Goal: Task Accomplishment & Management: Manage account settings

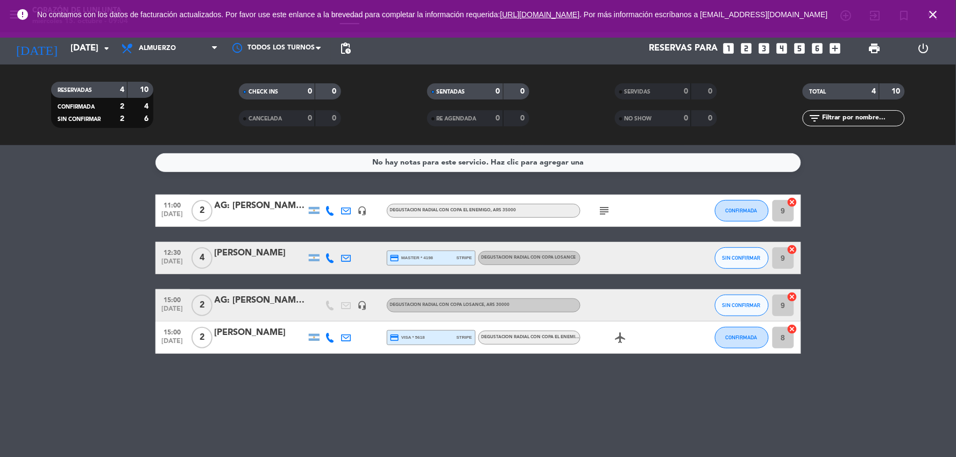
click at [273, 207] on div "AG: [PERSON_NAME]/[PERSON_NAME]" at bounding box center [260, 206] width 91 height 14
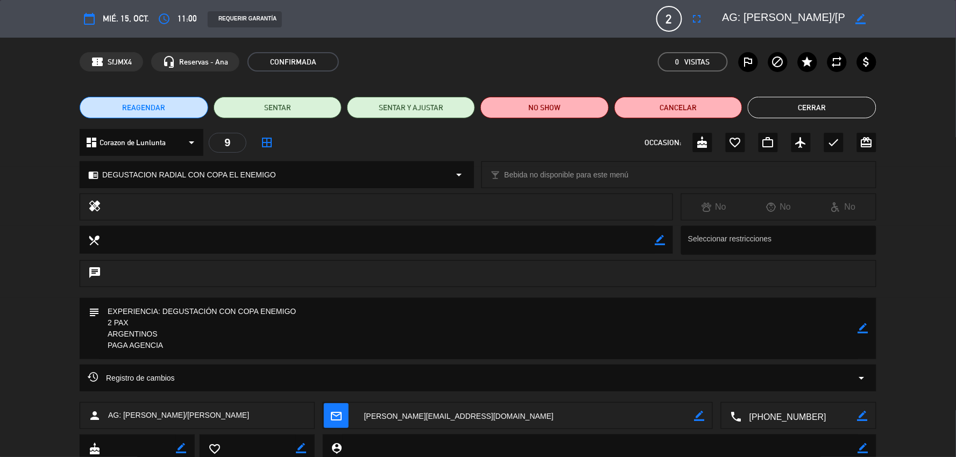
click at [798, 101] on button "Cerrar" at bounding box center [812, 108] width 128 height 22
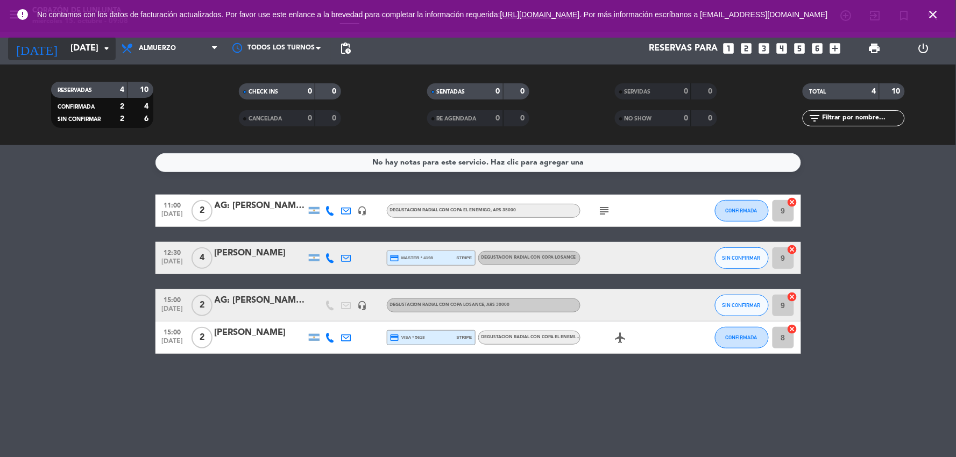
click at [98, 52] on input "[DATE]" at bounding box center [122, 48] width 114 height 21
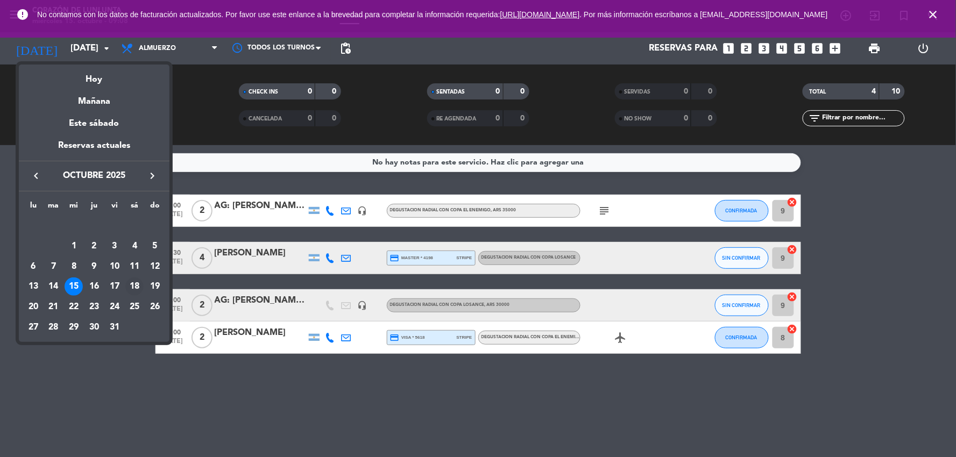
click at [140, 287] on div "18" at bounding box center [134, 287] width 18 height 18
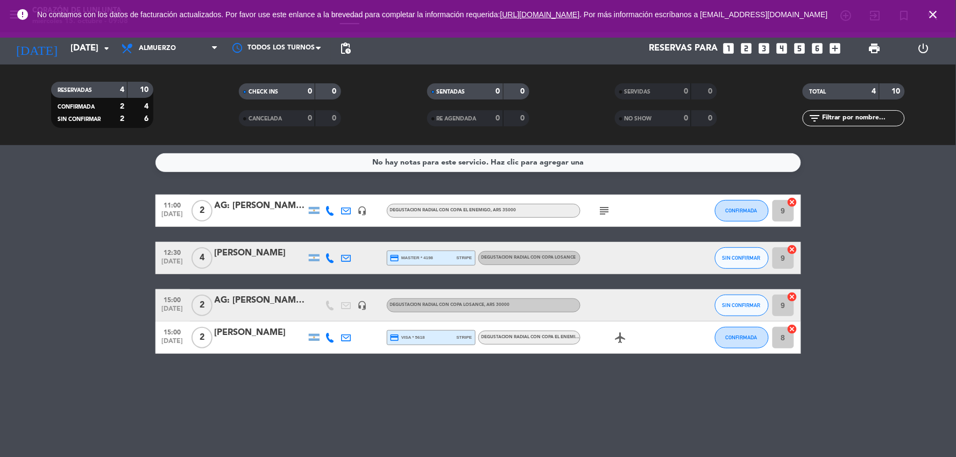
type input "[DATE]"
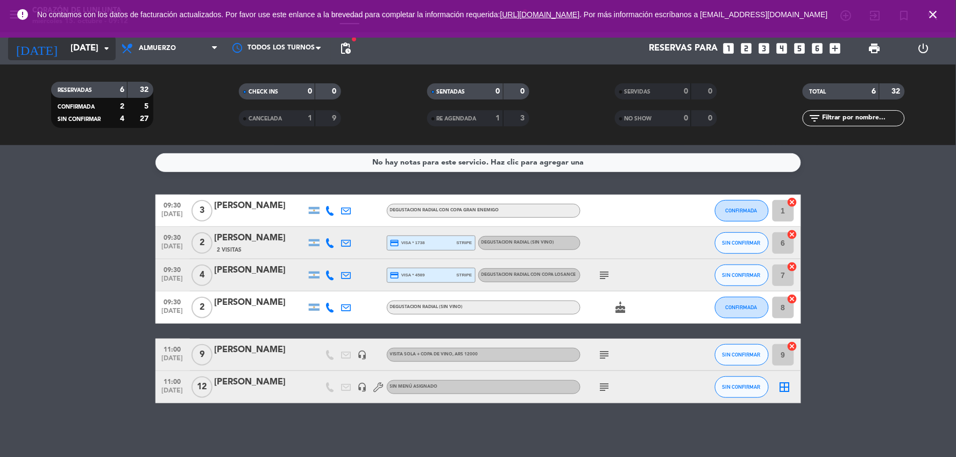
click at [72, 43] on input "[DATE]" at bounding box center [122, 48] width 114 height 21
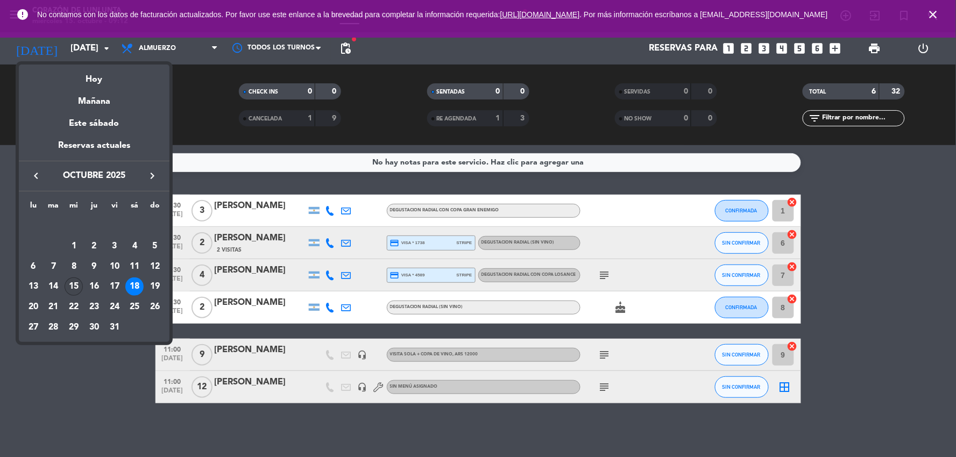
click at [69, 279] on div "15" at bounding box center [74, 287] width 18 height 18
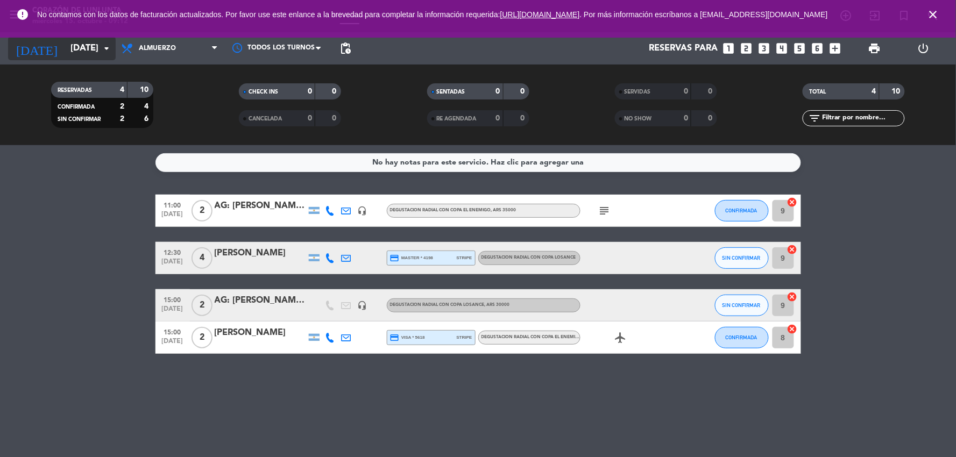
click at [83, 45] on input "[DATE]" at bounding box center [122, 48] width 114 height 21
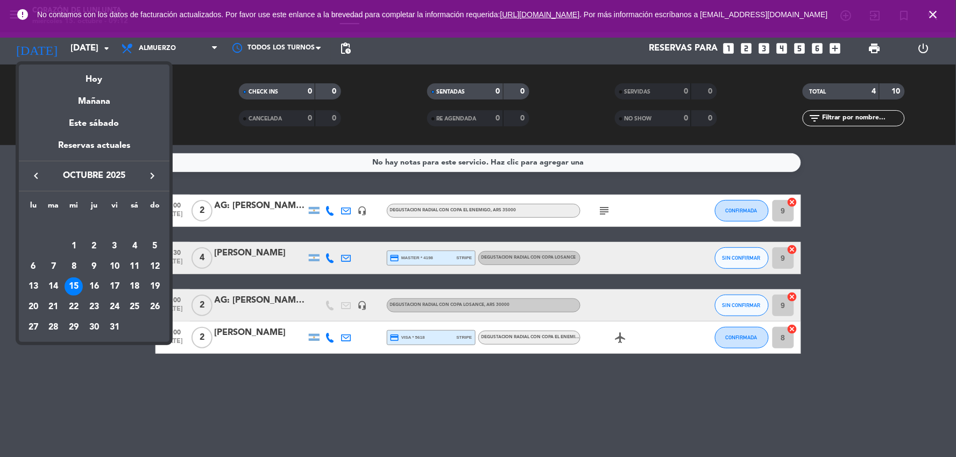
drag, startPoint x: 98, startPoint y: 288, endPoint x: 98, endPoint y: 276, distance: 12.4
click at [98, 288] on div "16" at bounding box center [94, 287] width 18 height 18
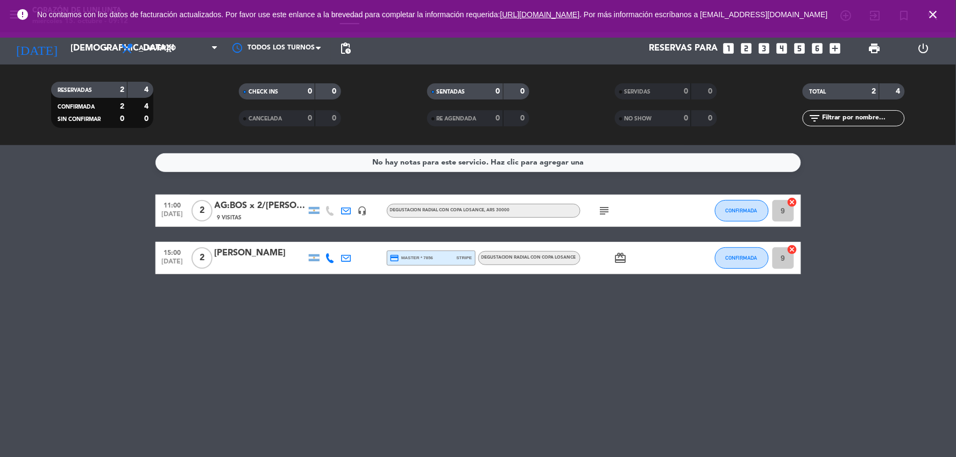
click at [256, 255] on div "[PERSON_NAME]" at bounding box center [260, 253] width 91 height 14
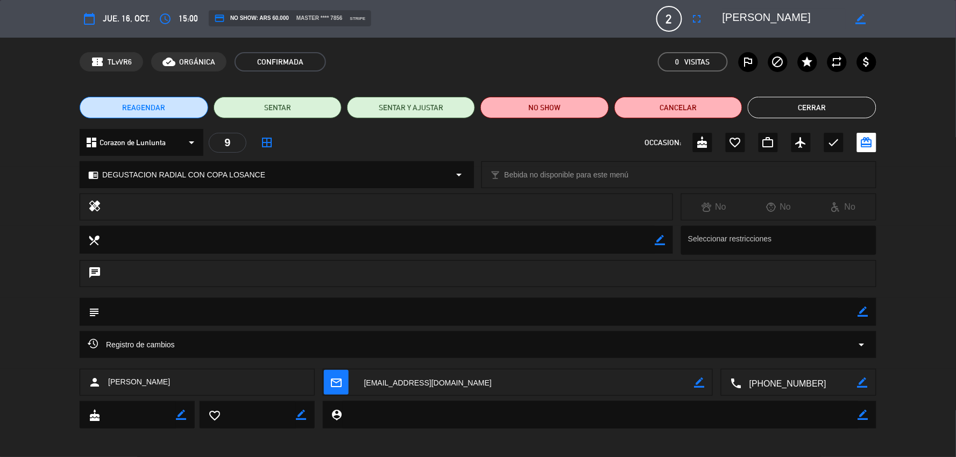
click at [824, 117] on button "Cerrar" at bounding box center [812, 108] width 128 height 22
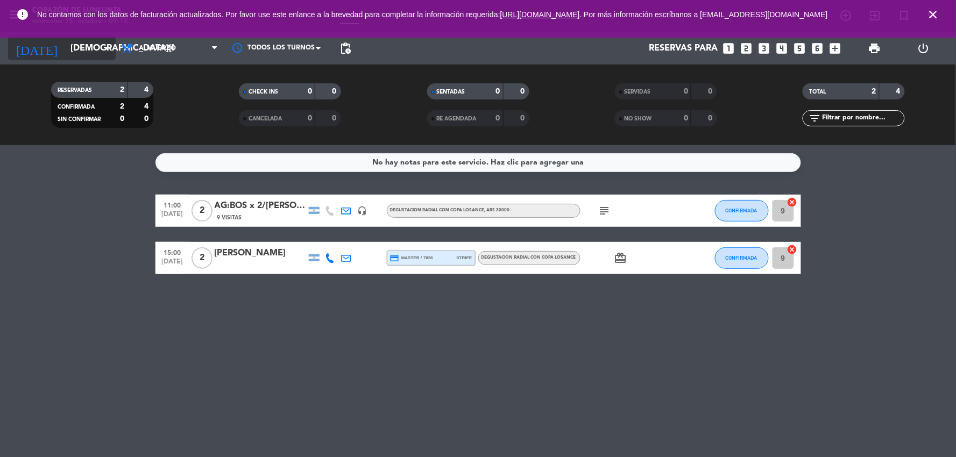
click at [81, 48] on input "[DEMOGRAPHIC_DATA][DATE]" at bounding box center [122, 48] width 114 height 21
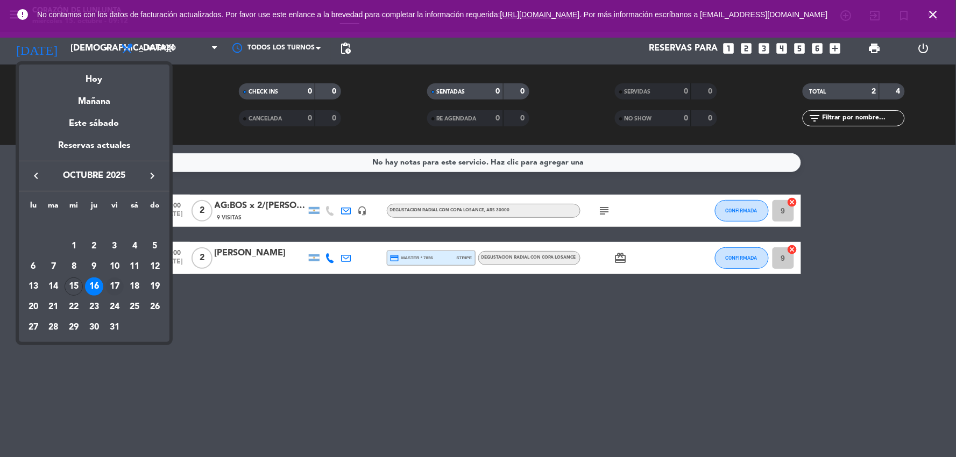
click at [114, 281] on div "17" at bounding box center [114, 287] width 18 height 18
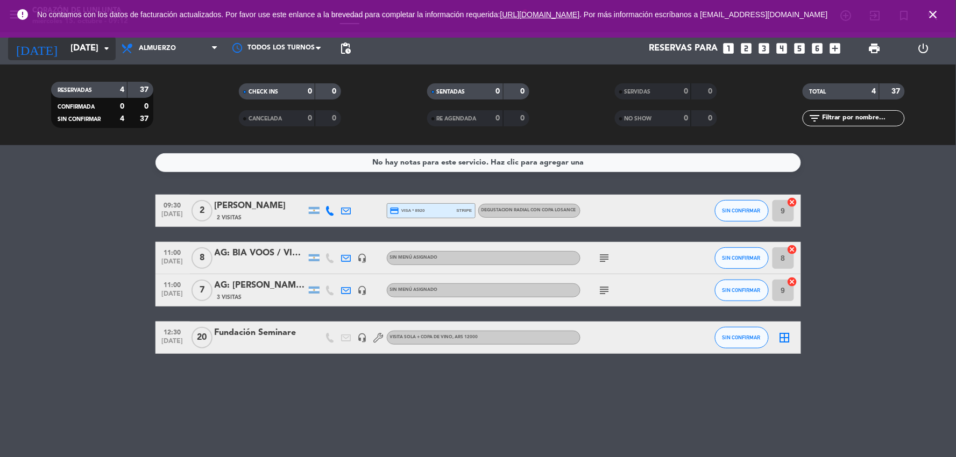
click at [88, 40] on input "[DATE]" at bounding box center [122, 48] width 114 height 21
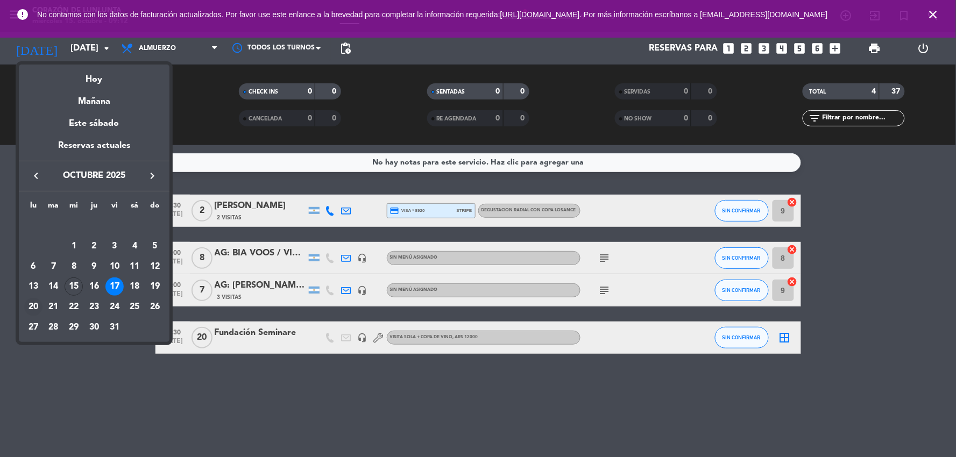
click at [31, 306] on div "20" at bounding box center [33, 307] width 18 height 18
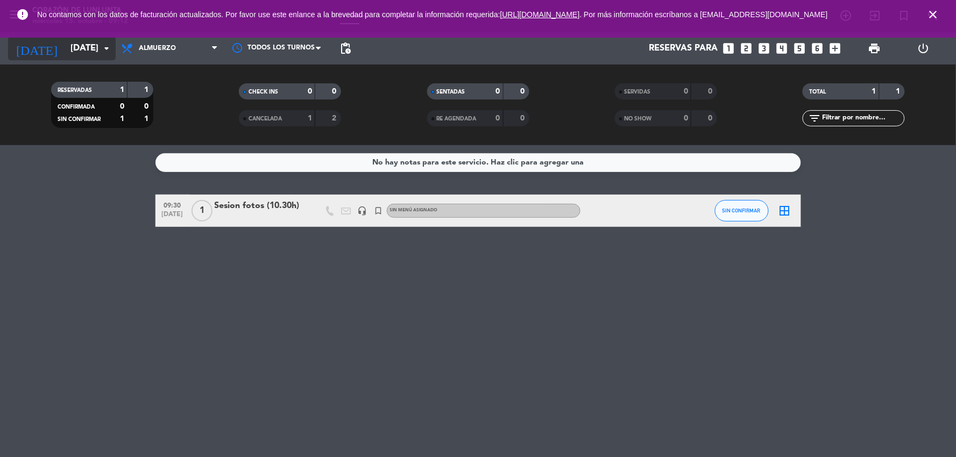
click at [84, 44] on input "[DATE]" at bounding box center [122, 48] width 114 height 21
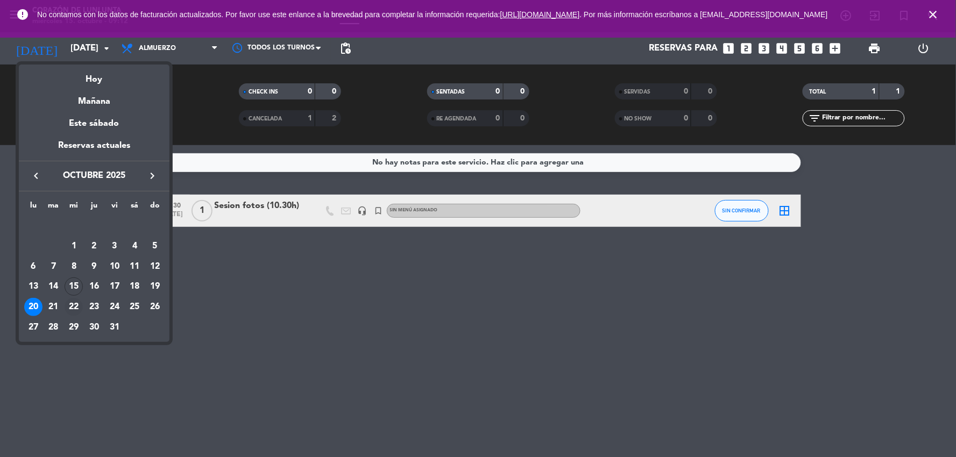
click at [63, 302] on td "22" at bounding box center [73, 307] width 20 height 20
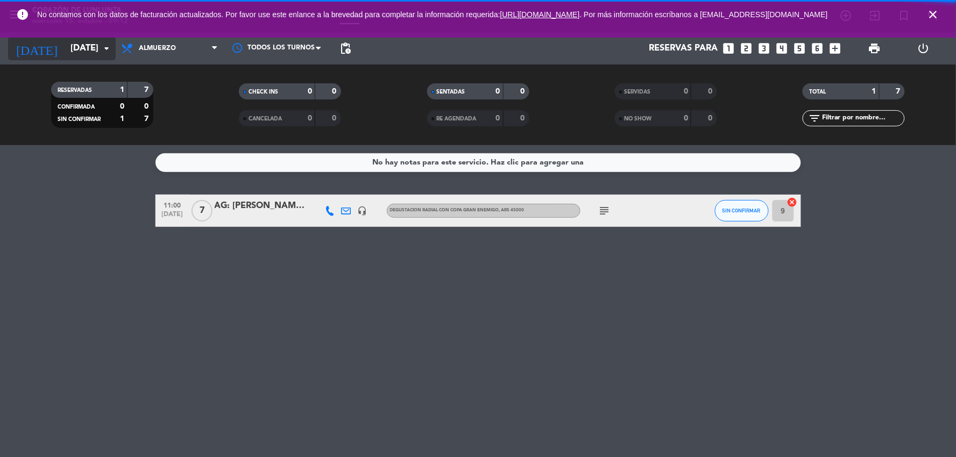
click at [98, 46] on input "[DATE]" at bounding box center [122, 48] width 114 height 21
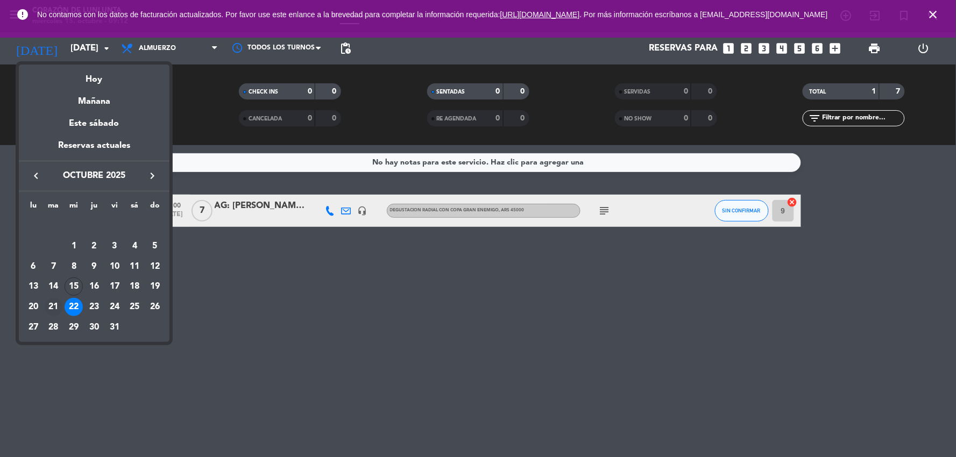
click at [54, 310] on div "21" at bounding box center [54, 307] width 18 height 18
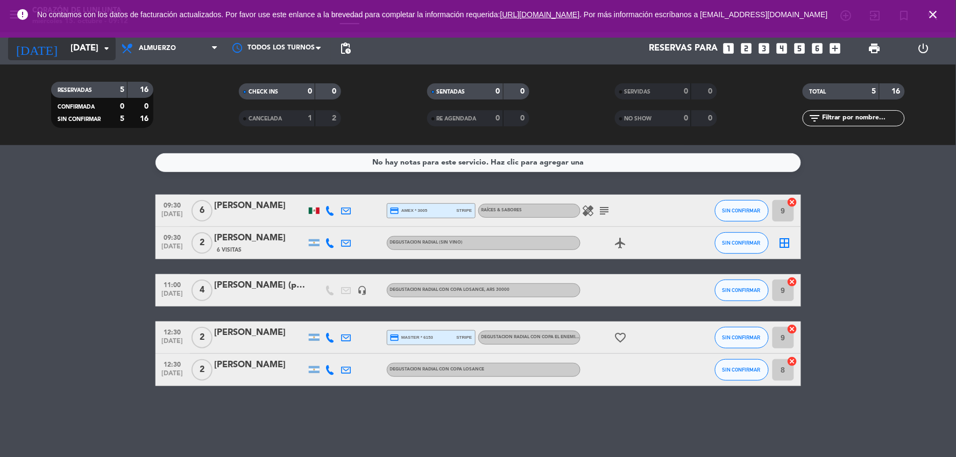
click at [73, 45] on input "[DATE]" at bounding box center [122, 48] width 114 height 21
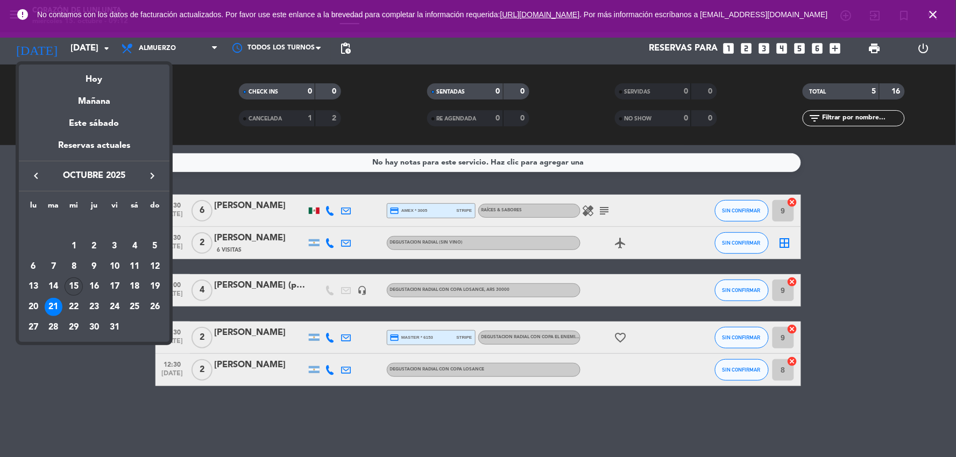
click at [75, 282] on div "15" at bounding box center [74, 287] width 18 height 18
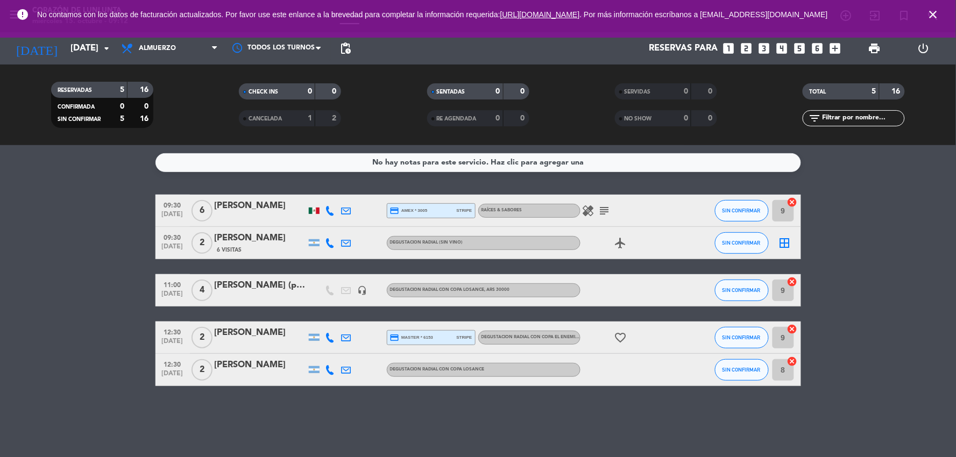
type input "[DATE]"
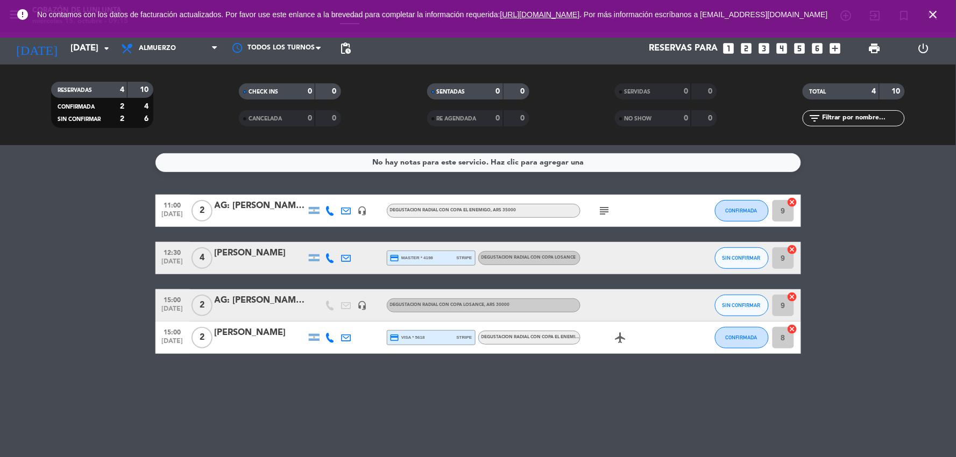
click at [621, 393] on div "No hay notas para este servicio. Haz clic para agregar una 11:00 [DATE] 2 AG: […" at bounding box center [478, 301] width 956 height 312
click at [78, 40] on input "[DATE]" at bounding box center [122, 48] width 114 height 21
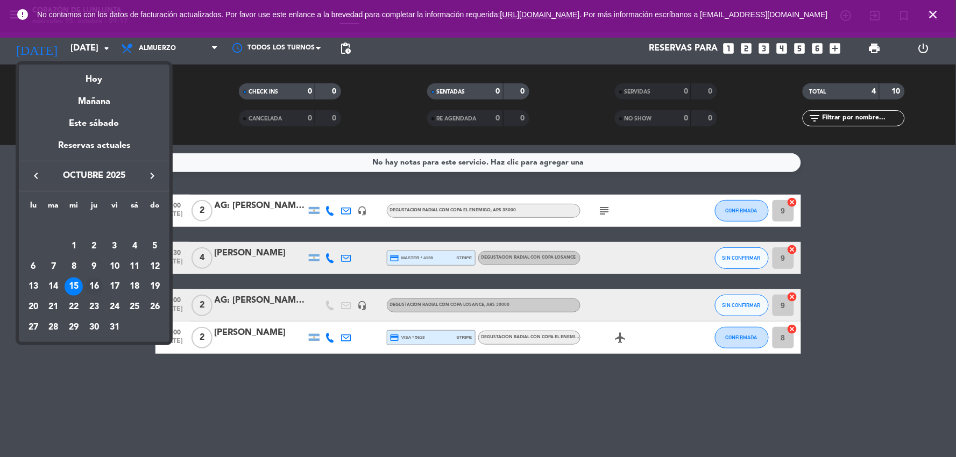
click at [94, 286] on div "16" at bounding box center [94, 287] width 18 height 18
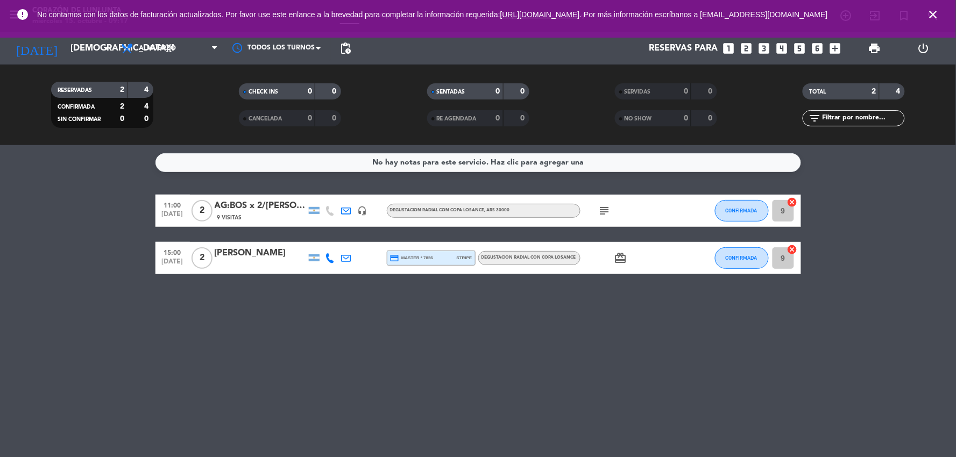
click at [273, 260] on div "[PERSON_NAME]" at bounding box center [260, 253] width 91 height 14
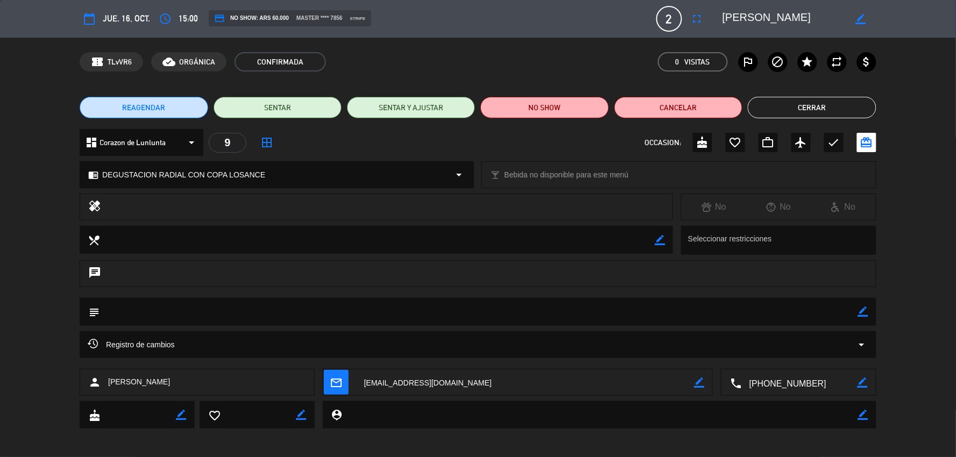
click at [808, 116] on button "Cerrar" at bounding box center [812, 108] width 128 height 22
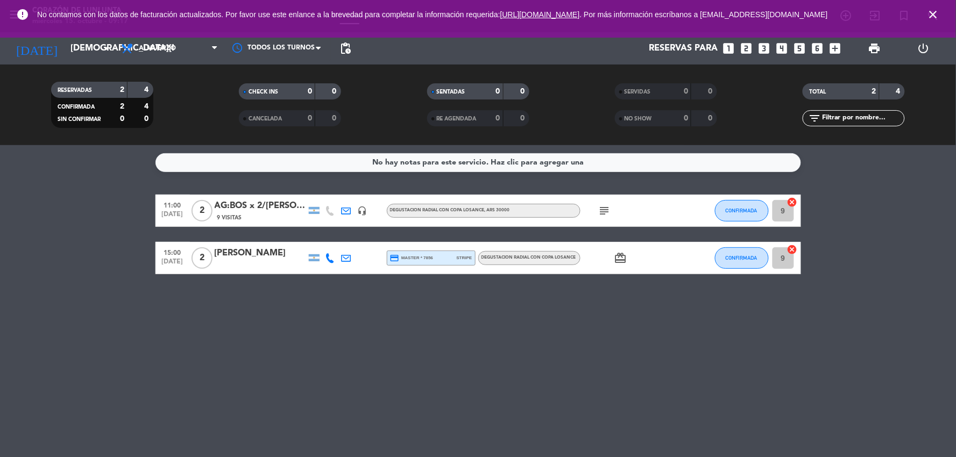
click at [284, 206] on div "AG:BOS x 2/[PERSON_NAME]" at bounding box center [260, 206] width 91 height 14
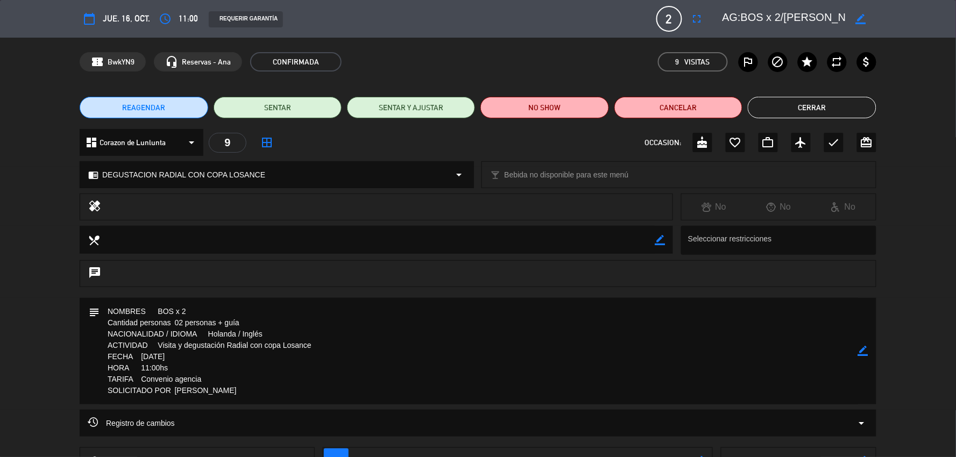
drag, startPoint x: 213, startPoint y: 334, endPoint x: 262, endPoint y: 331, distance: 49.0
click at [259, 331] on textarea at bounding box center [479, 351] width 759 height 107
click at [391, 385] on textarea at bounding box center [479, 351] width 759 height 107
click at [285, 383] on textarea at bounding box center [479, 351] width 759 height 107
click at [805, 111] on button "Cerrar" at bounding box center [812, 108] width 128 height 22
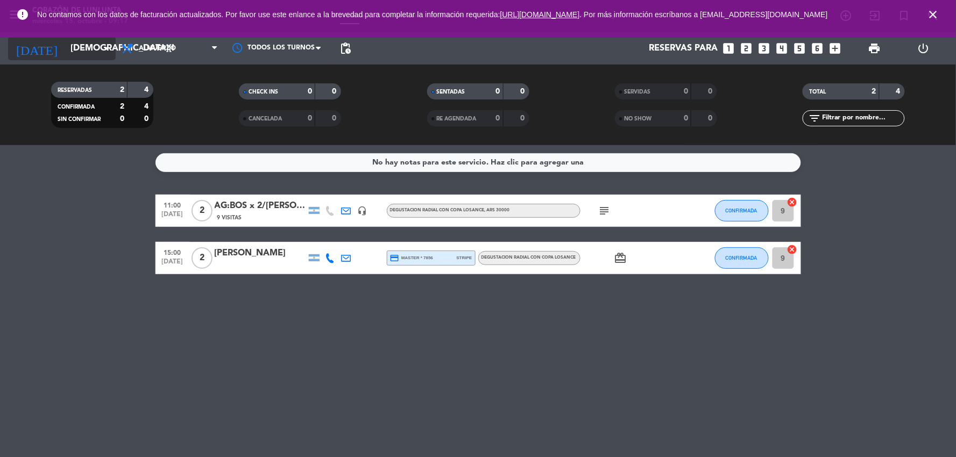
click at [72, 51] on input "[DEMOGRAPHIC_DATA][DATE]" at bounding box center [122, 48] width 114 height 21
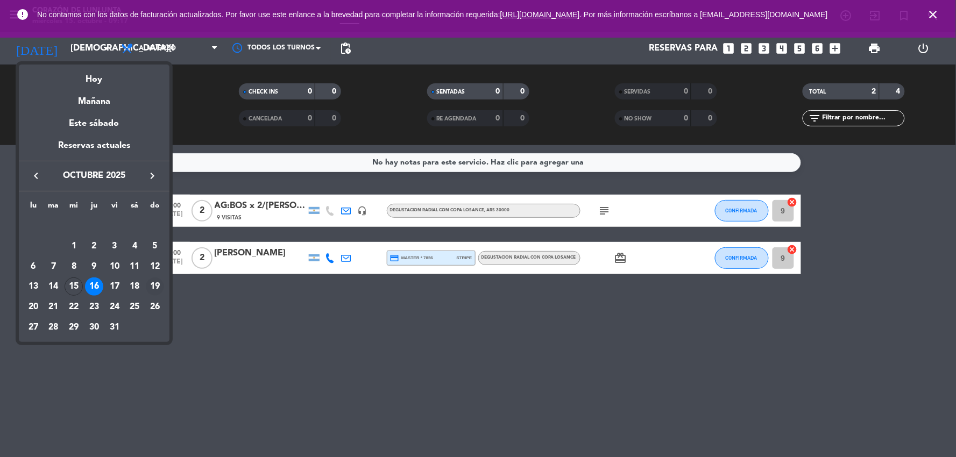
click at [147, 285] on div "19" at bounding box center [155, 287] width 18 height 18
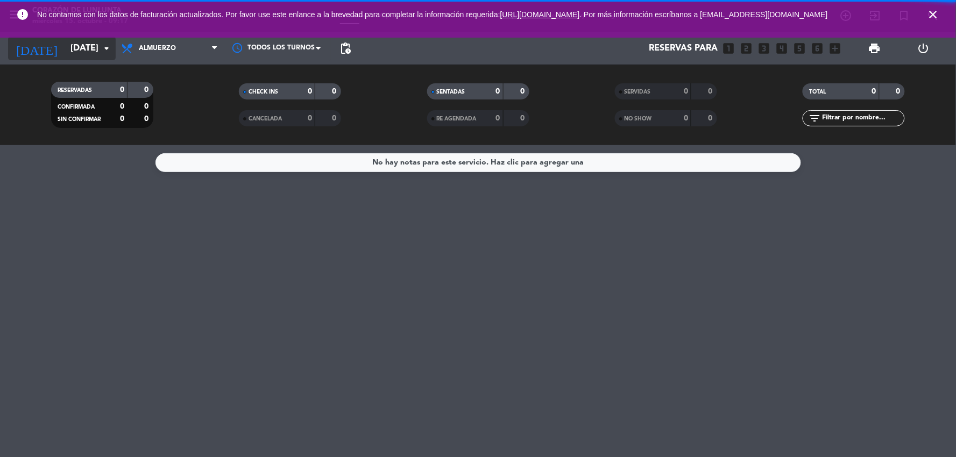
click at [81, 45] on input "[DATE]" at bounding box center [122, 48] width 114 height 21
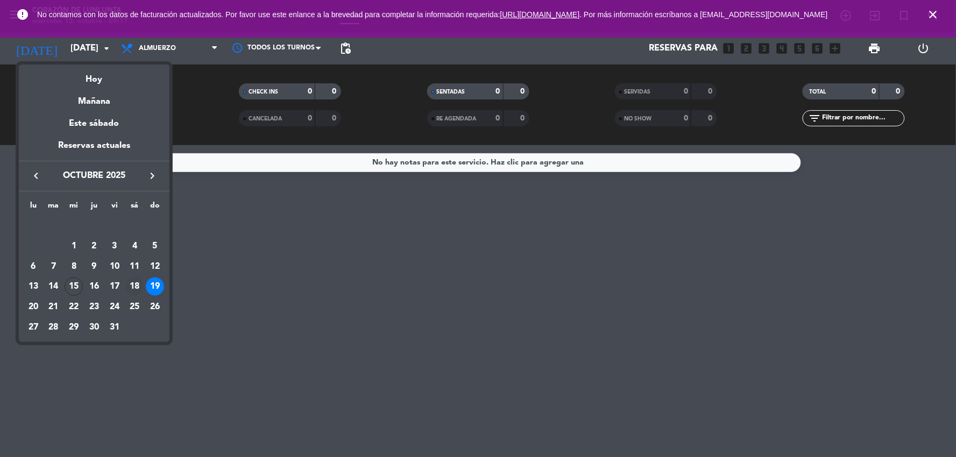
click at [137, 284] on div "18" at bounding box center [134, 287] width 18 height 18
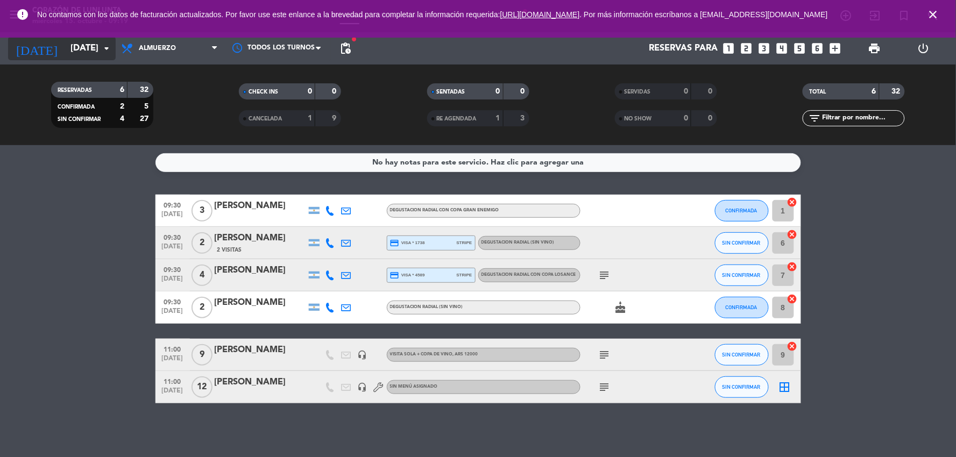
click at [65, 47] on input "[DATE]" at bounding box center [122, 48] width 114 height 21
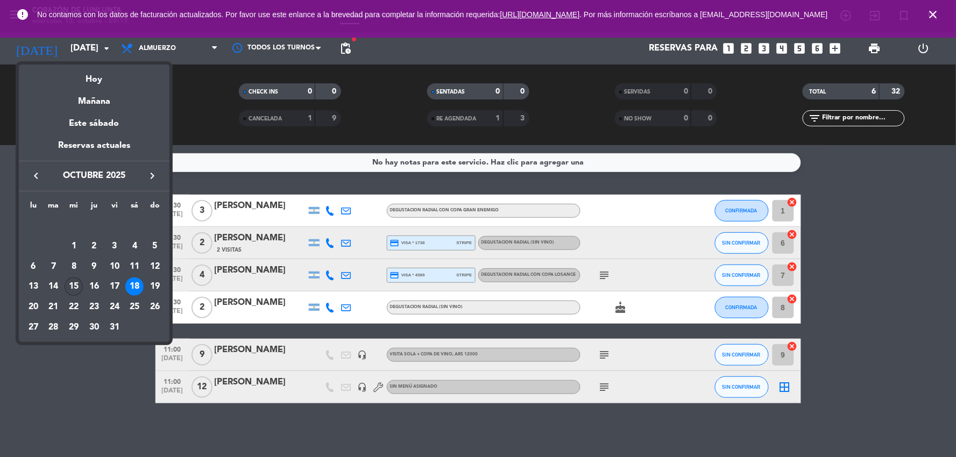
click at [79, 280] on div "15" at bounding box center [74, 287] width 18 height 18
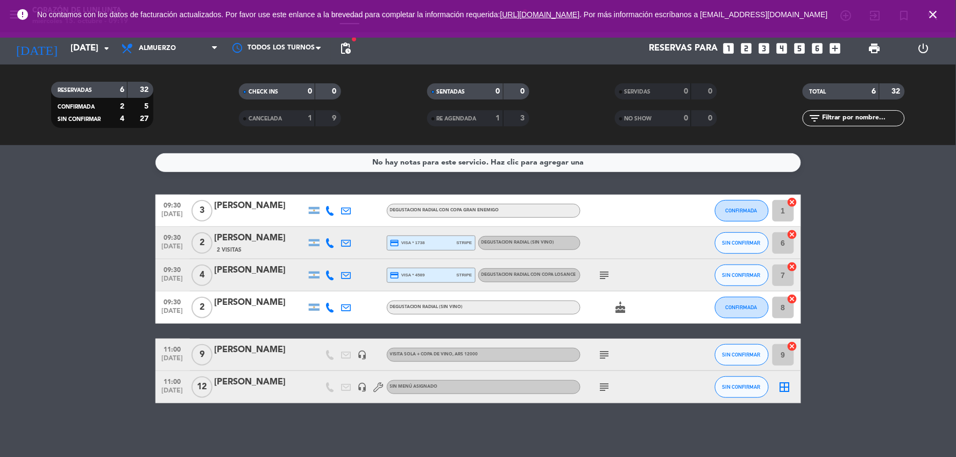
type input "[DATE]"
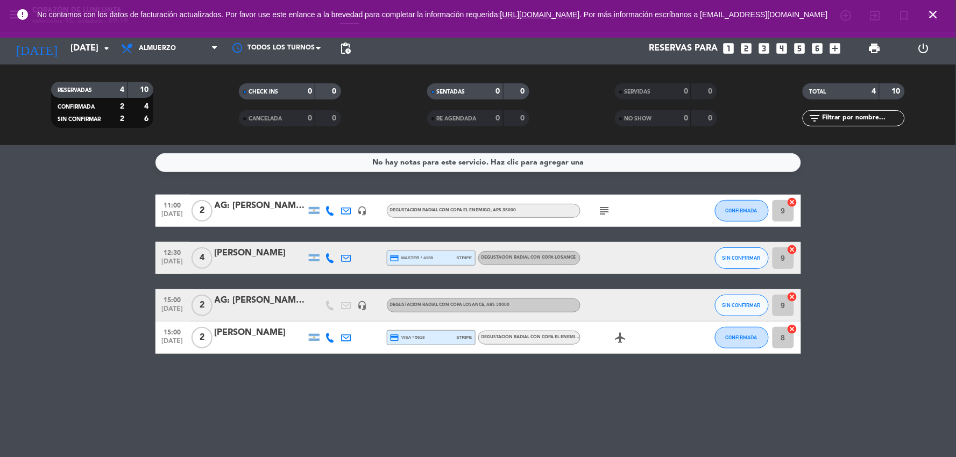
click at [366, 303] on icon "headset_mic" at bounding box center [363, 306] width 10 height 10
click at [271, 201] on div "AG: [PERSON_NAME]/[PERSON_NAME]" at bounding box center [260, 206] width 91 height 14
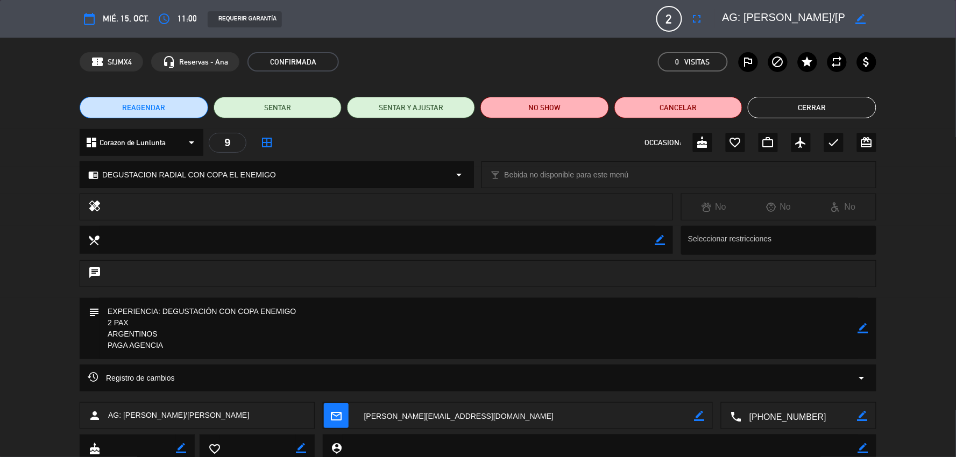
click at [803, 107] on button "Cerrar" at bounding box center [812, 108] width 128 height 22
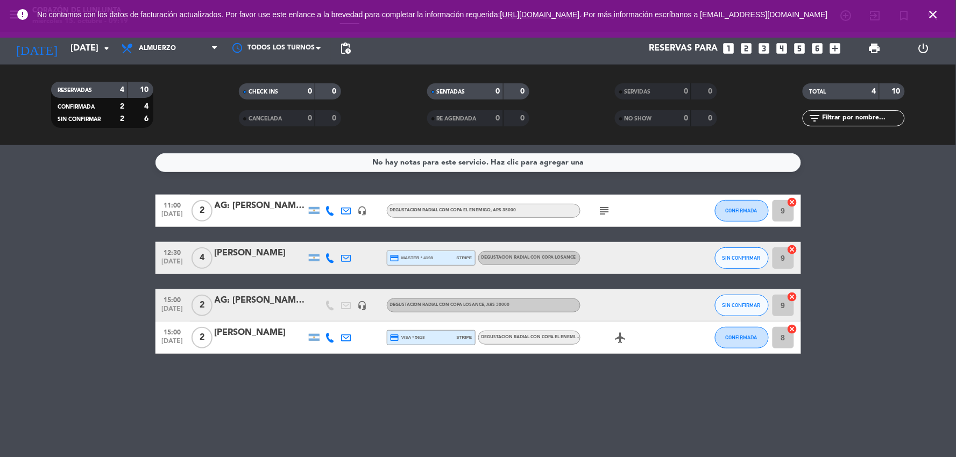
click at [243, 302] on div "AG: [PERSON_NAME] AGENCIA" at bounding box center [260, 301] width 91 height 14
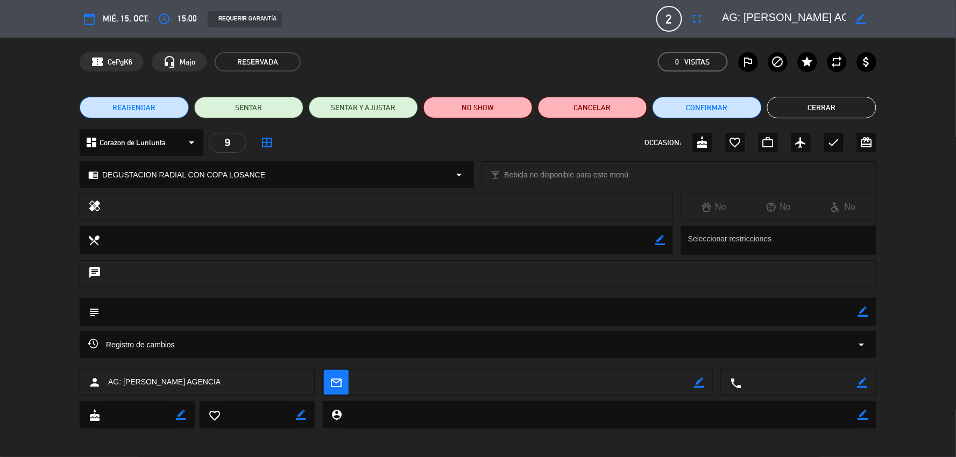
click at [811, 104] on button "Cerrar" at bounding box center [821, 108] width 109 height 22
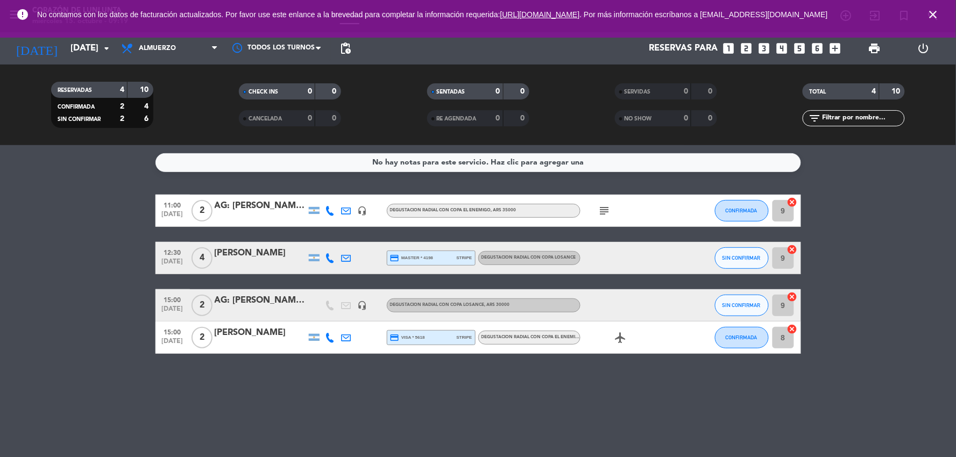
click at [266, 334] on div "[PERSON_NAME]" at bounding box center [260, 333] width 91 height 14
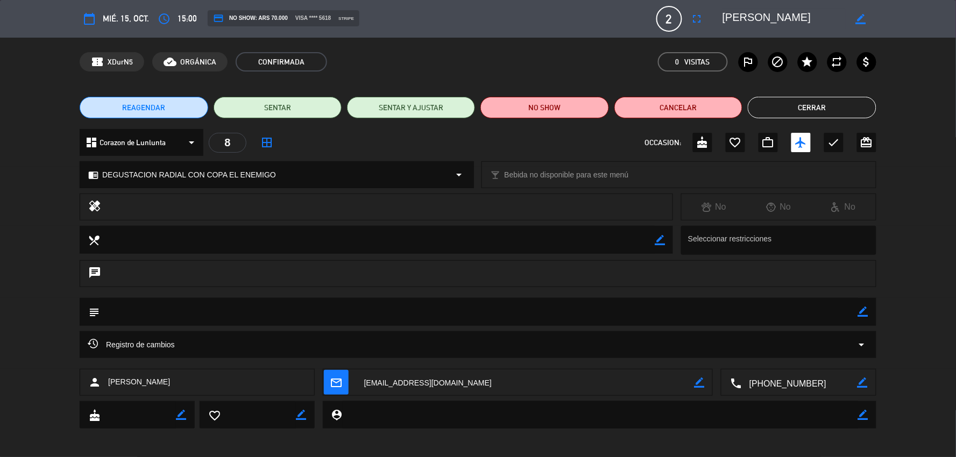
click at [829, 107] on button "Cerrar" at bounding box center [812, 108] width 128 height 22
